Goal: Task Accomplishment & Management: Manage account settings

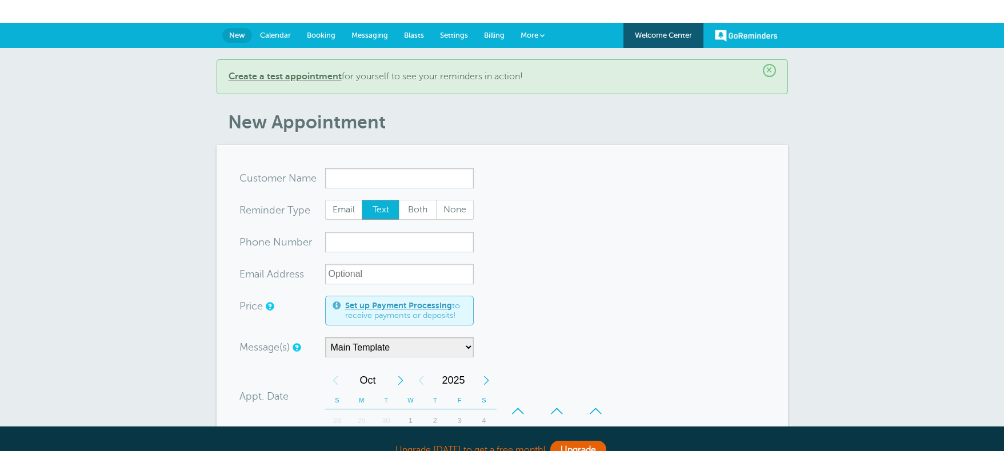
drag, startPoint x: 992, startPoint y: 11, endPoint x: 986, endPoint y: 14, distance: 6.4
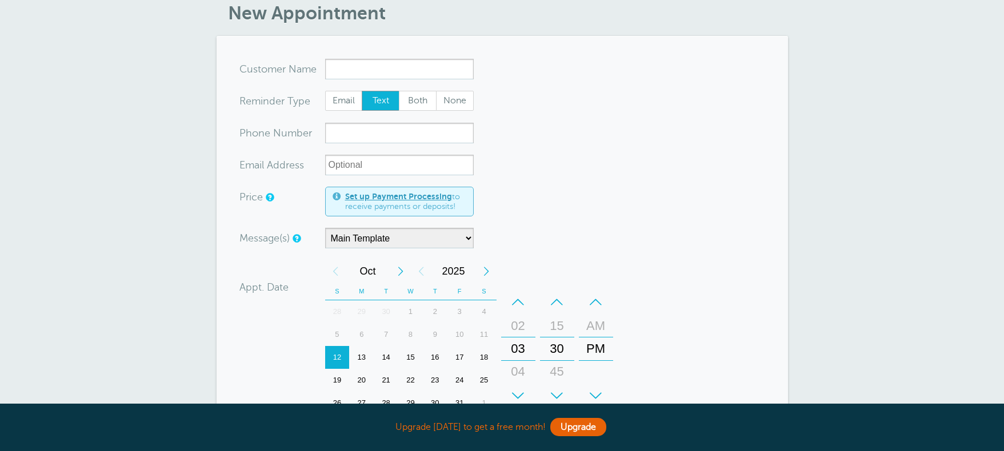
scroll to position [76, 0]
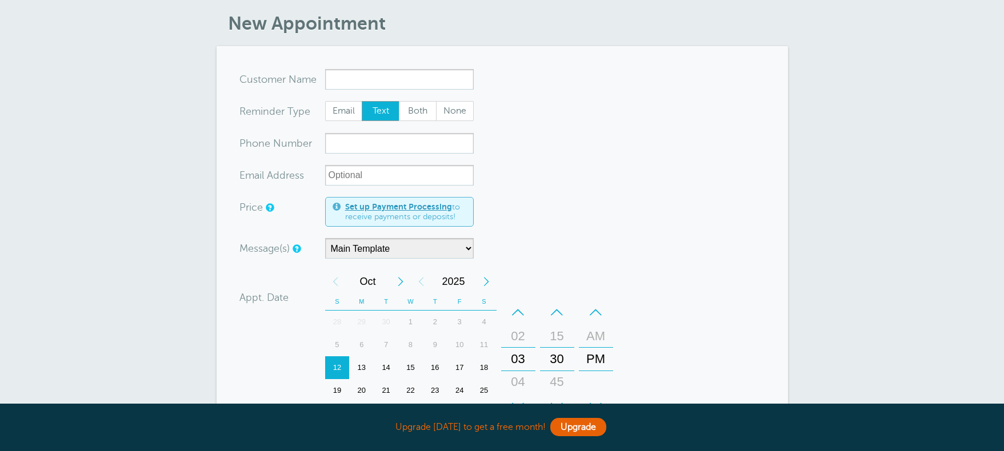
click at [447, 210] on link "Set up Payment Processing" at bounding box center [398, 206] width 107 height 9
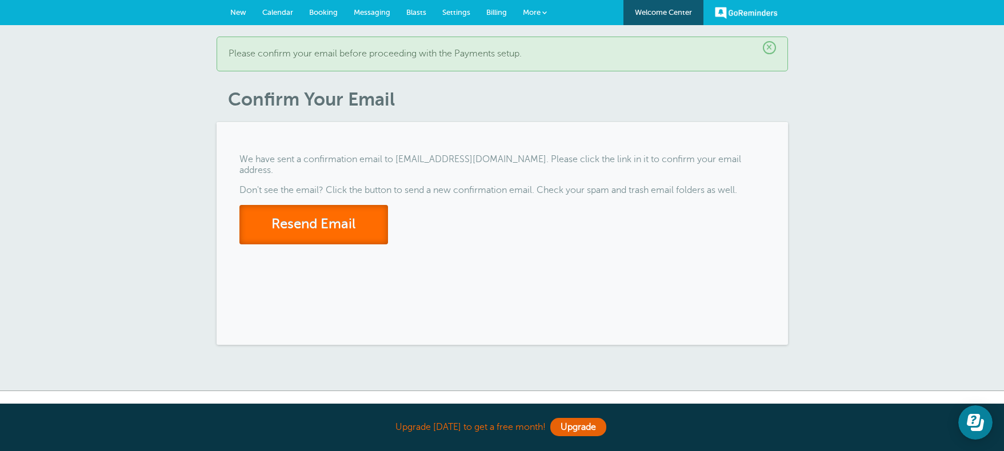
click at [334, 214] on button "Resend Email" at bounding box center [313, 224] width 149 height 39
